Goal: Book appointment/travel/reservation

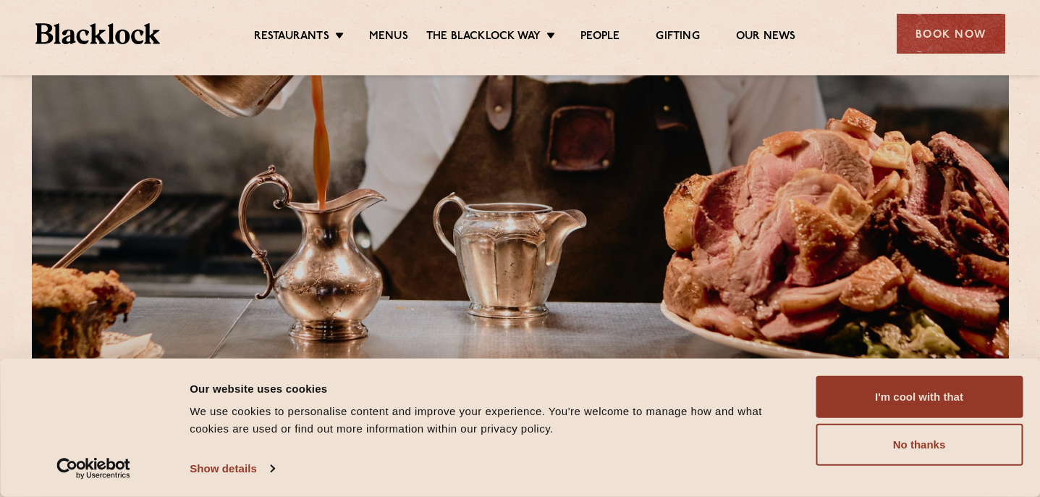
scroll to position [128, 0]
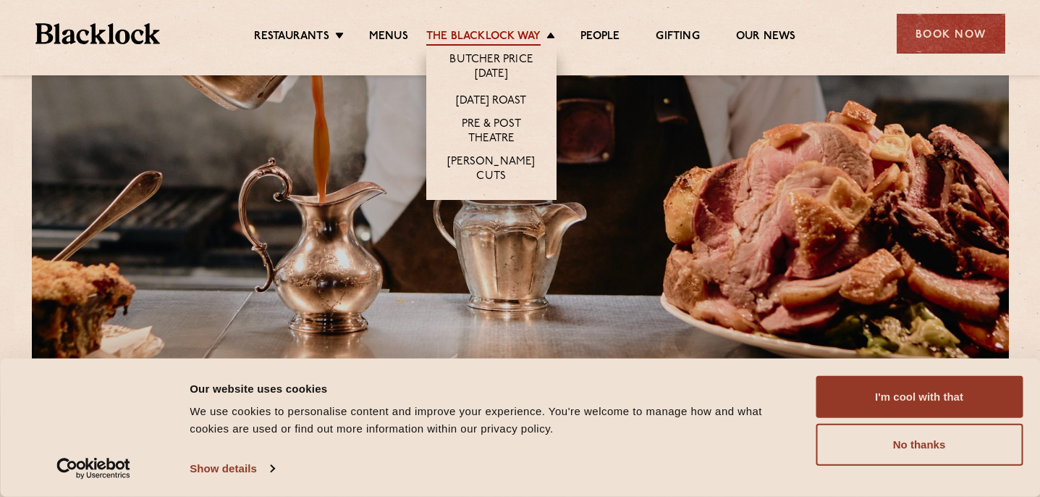
click at [494, 41] on link "The Blacklock Way" at bounding box center [483, 38] width 114 height 16
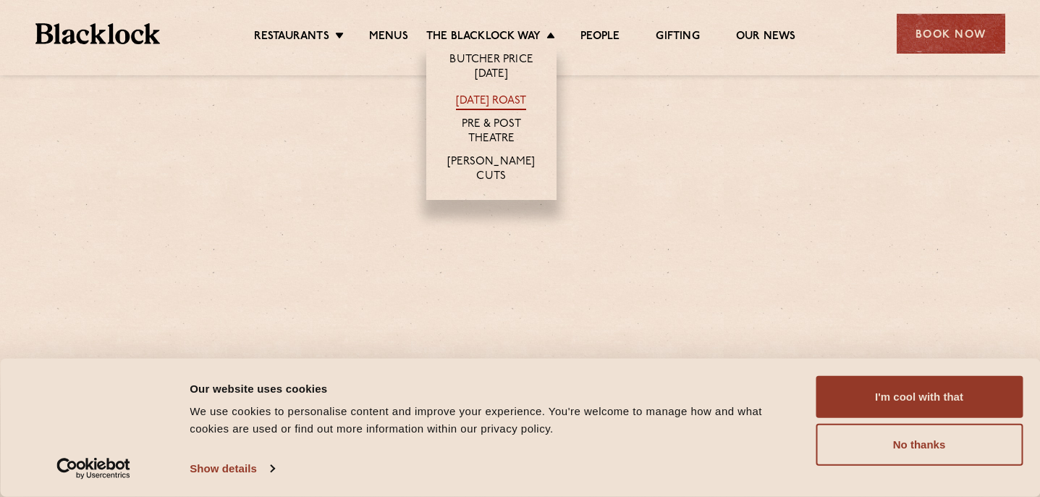
click at [498, 103] on link "[DATE] Roast" at bounding box center [491, 102] width 70 height 16
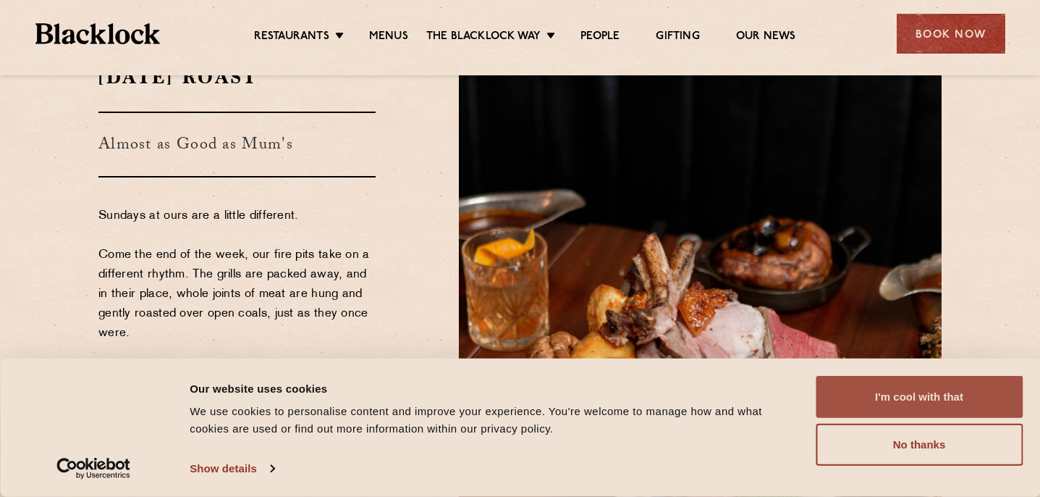
scroll to position [89, 0]
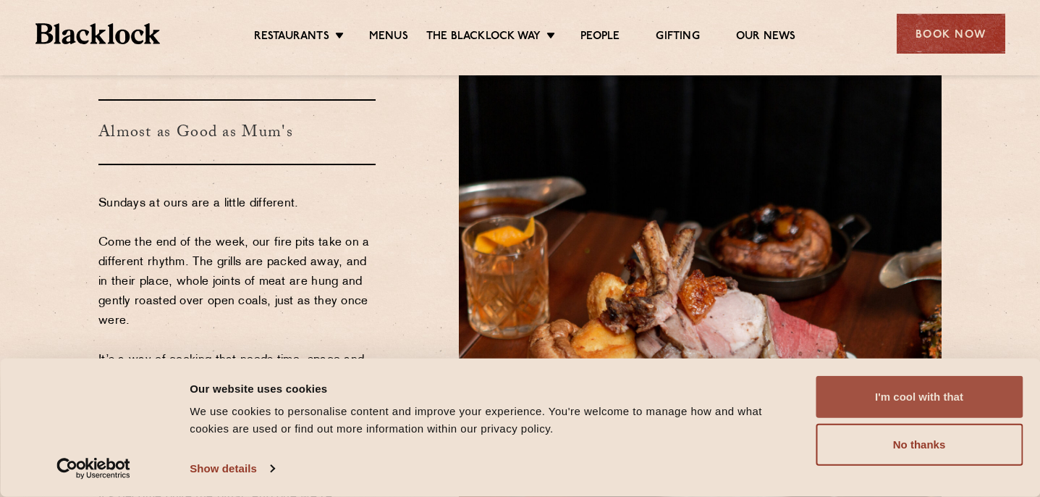
click at [882, 404] on button "I'm cool with that" at bounding box center [919, 397] width 207 height 42
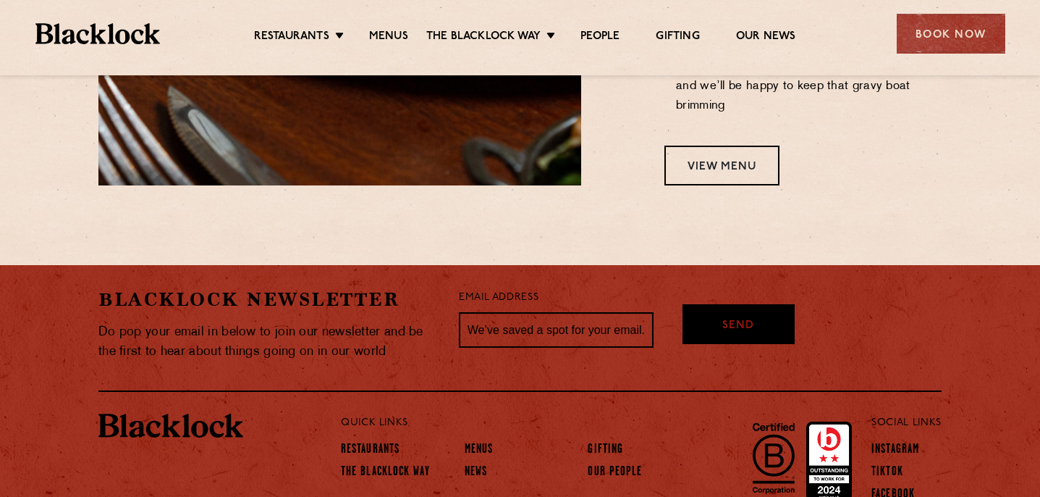
scroll to position [1487, 0]
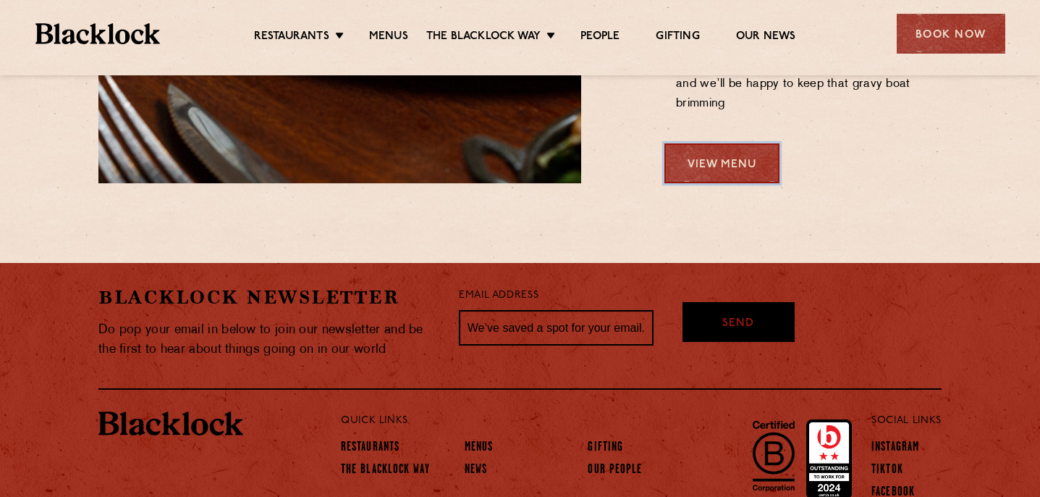
click at [702, 143] on link "View Menu" at bounding box center [722, 163] width 115 height 40
